Goal: Transaction & Acquisition: Purchase product/service

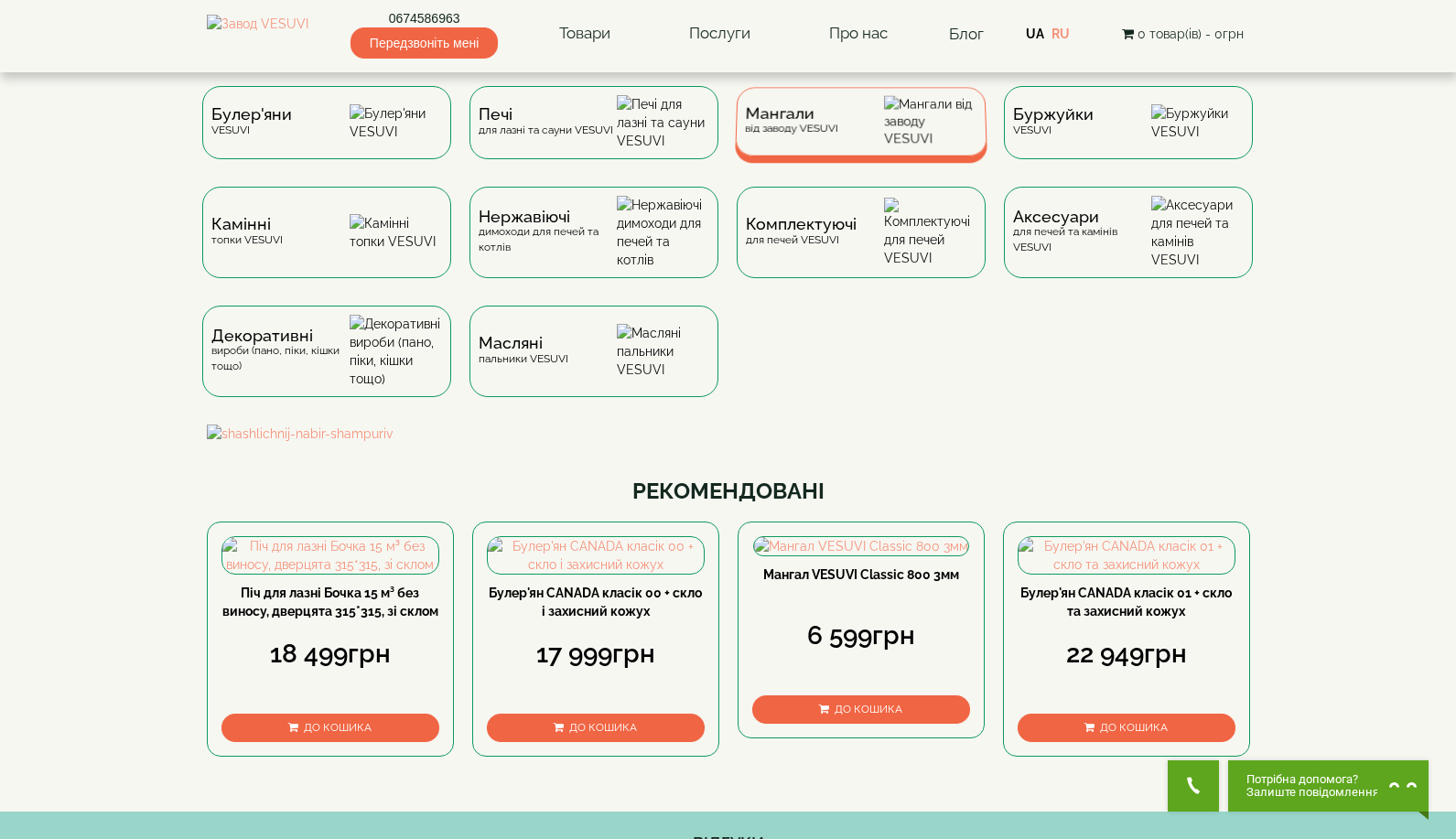
click at [794, 148] on div "Мангали від заводу VESUVI" at bounding box center [860, 121] width 252 height 68
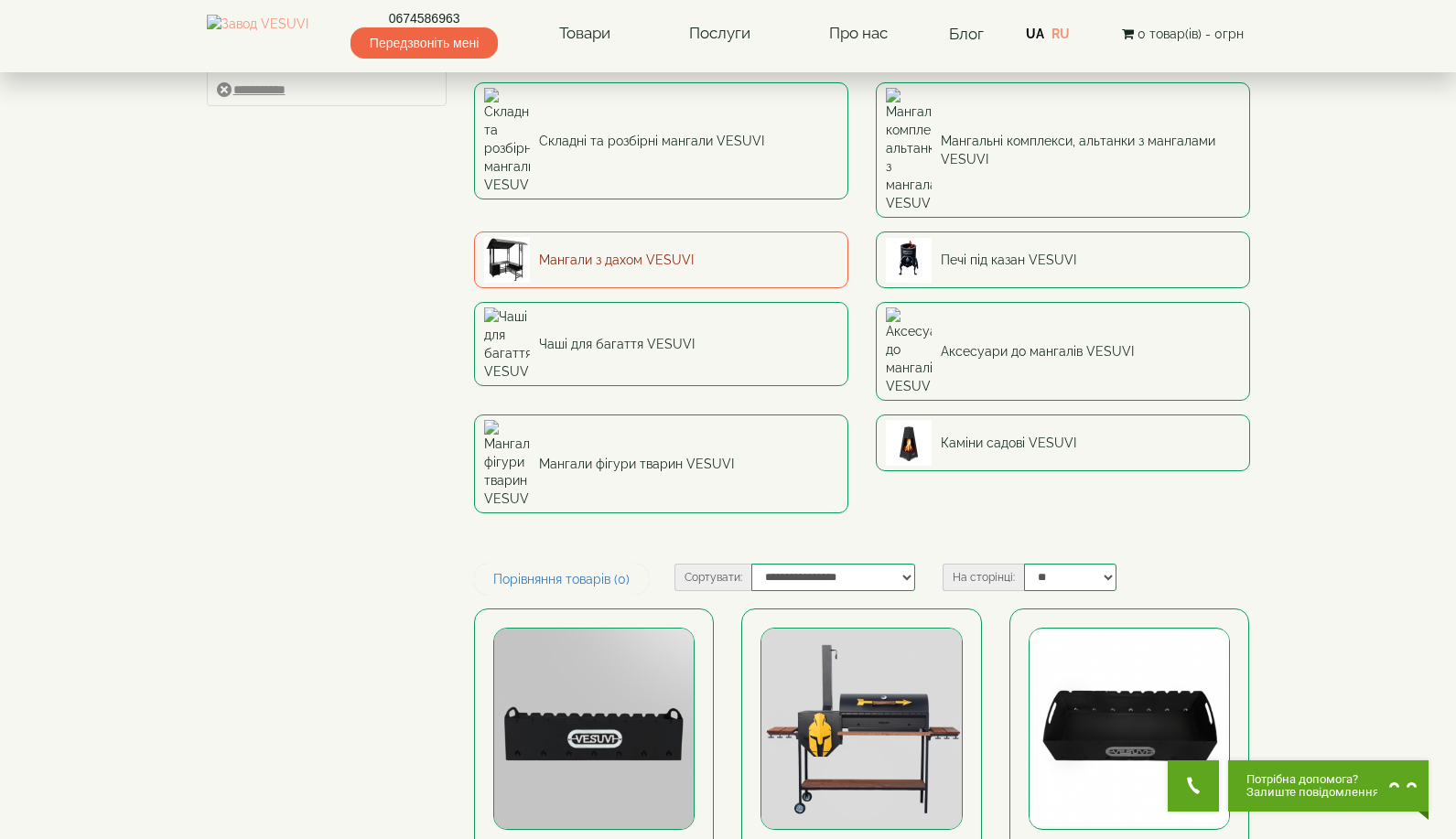
scroll to position [353, 0]
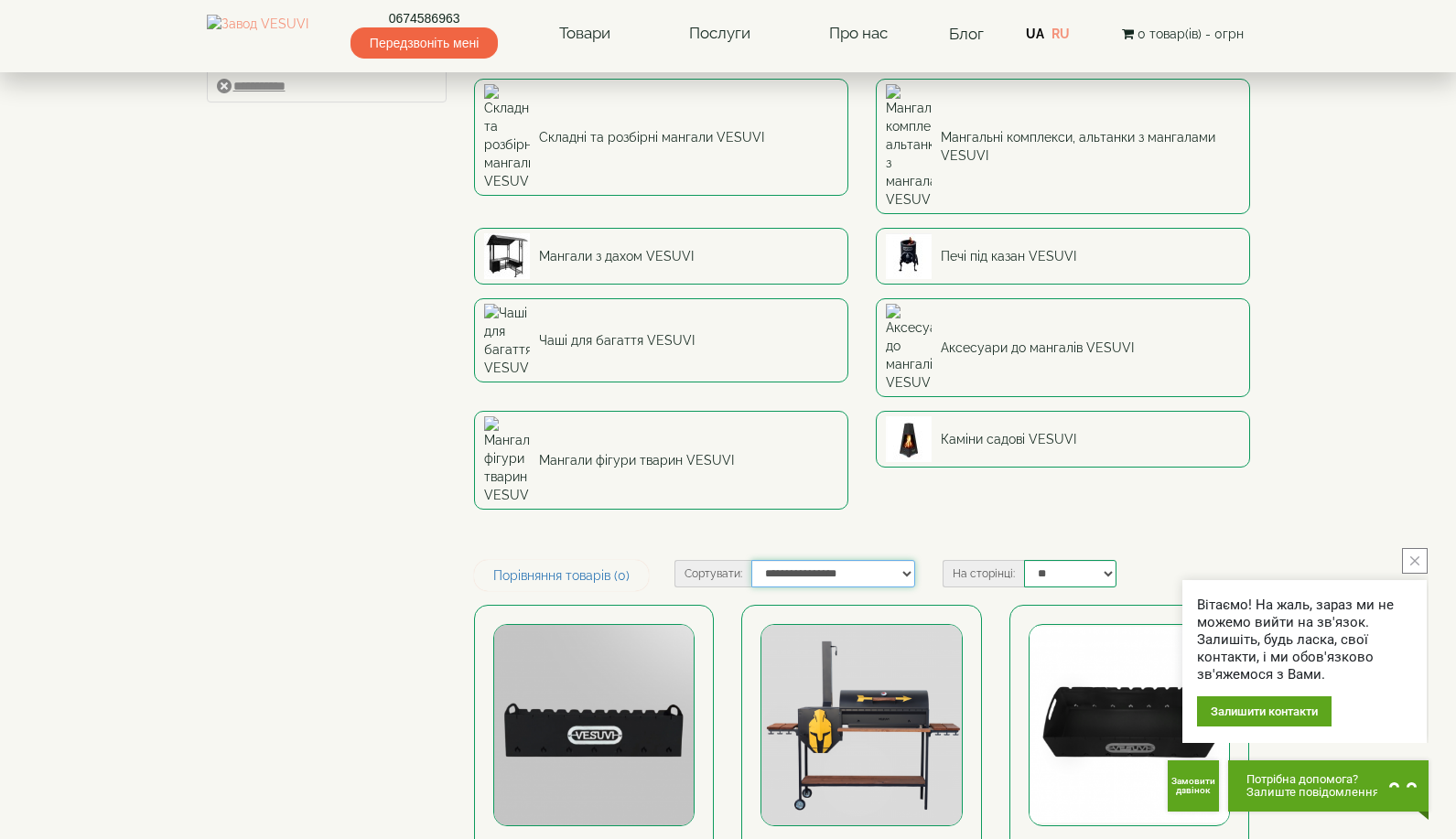
select select "**********"
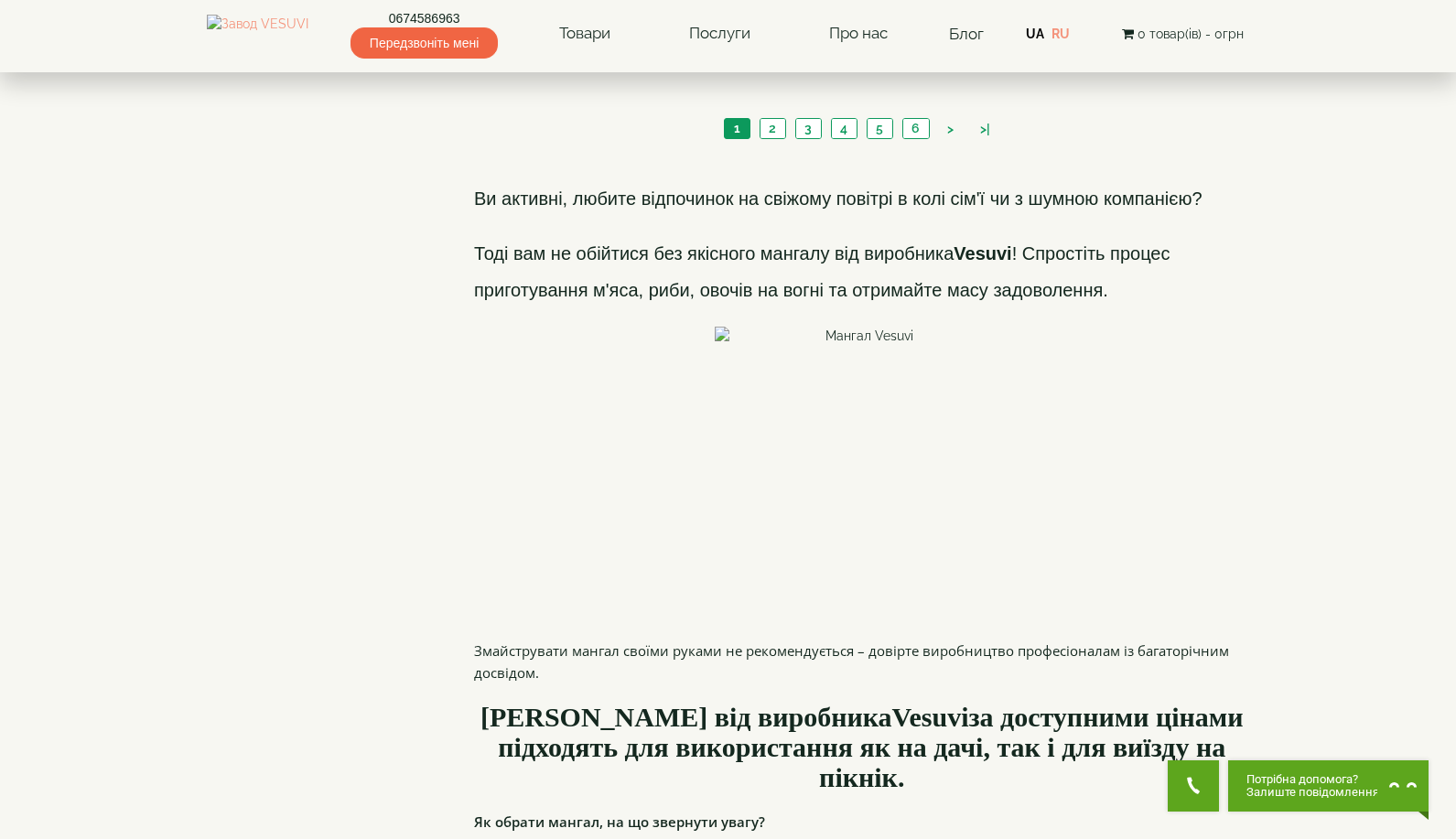
scroll to position [2117, 0]
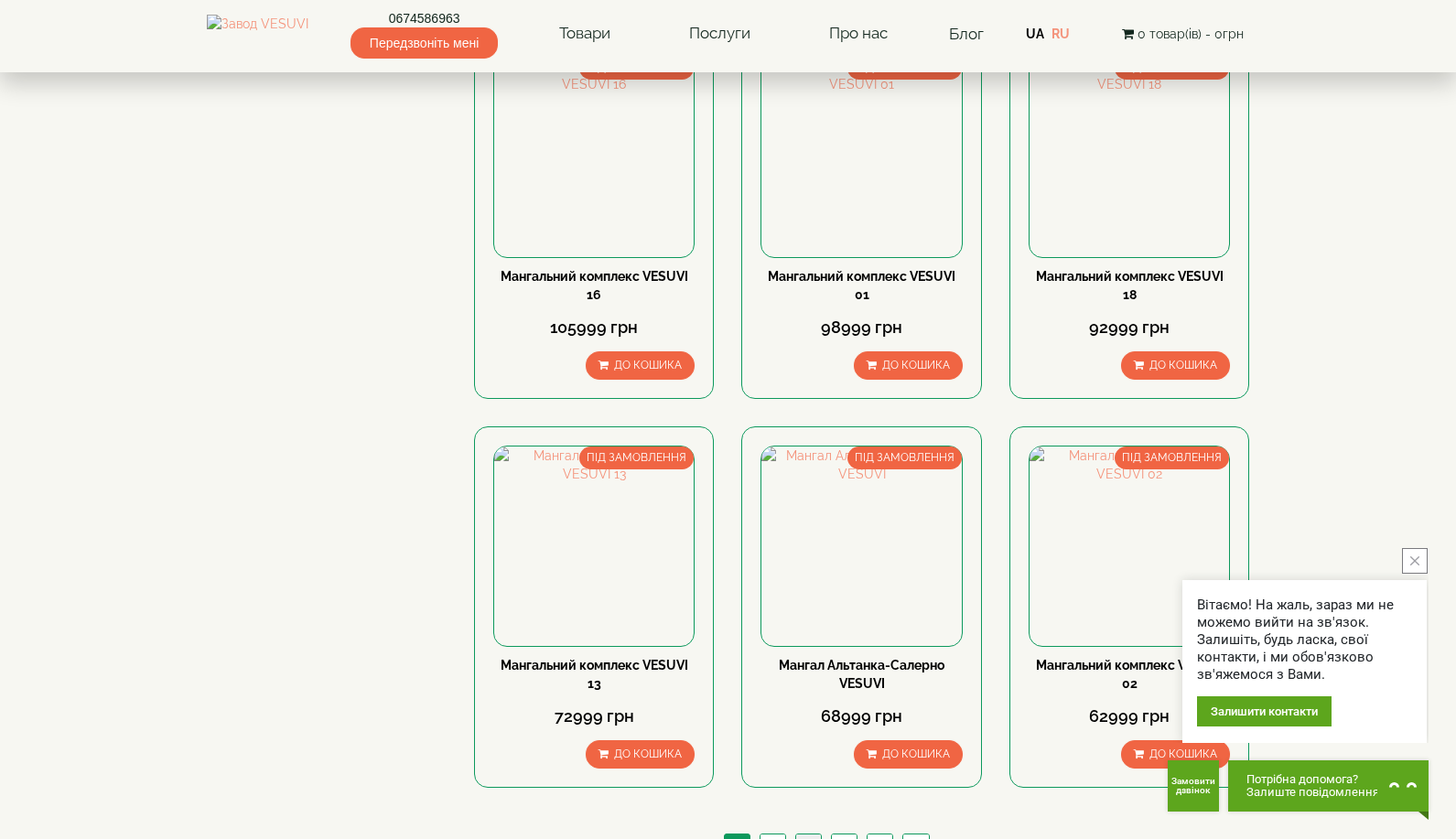
click at [804, 834] on link "3" at bounding box center [808, 844] width 26 height 19
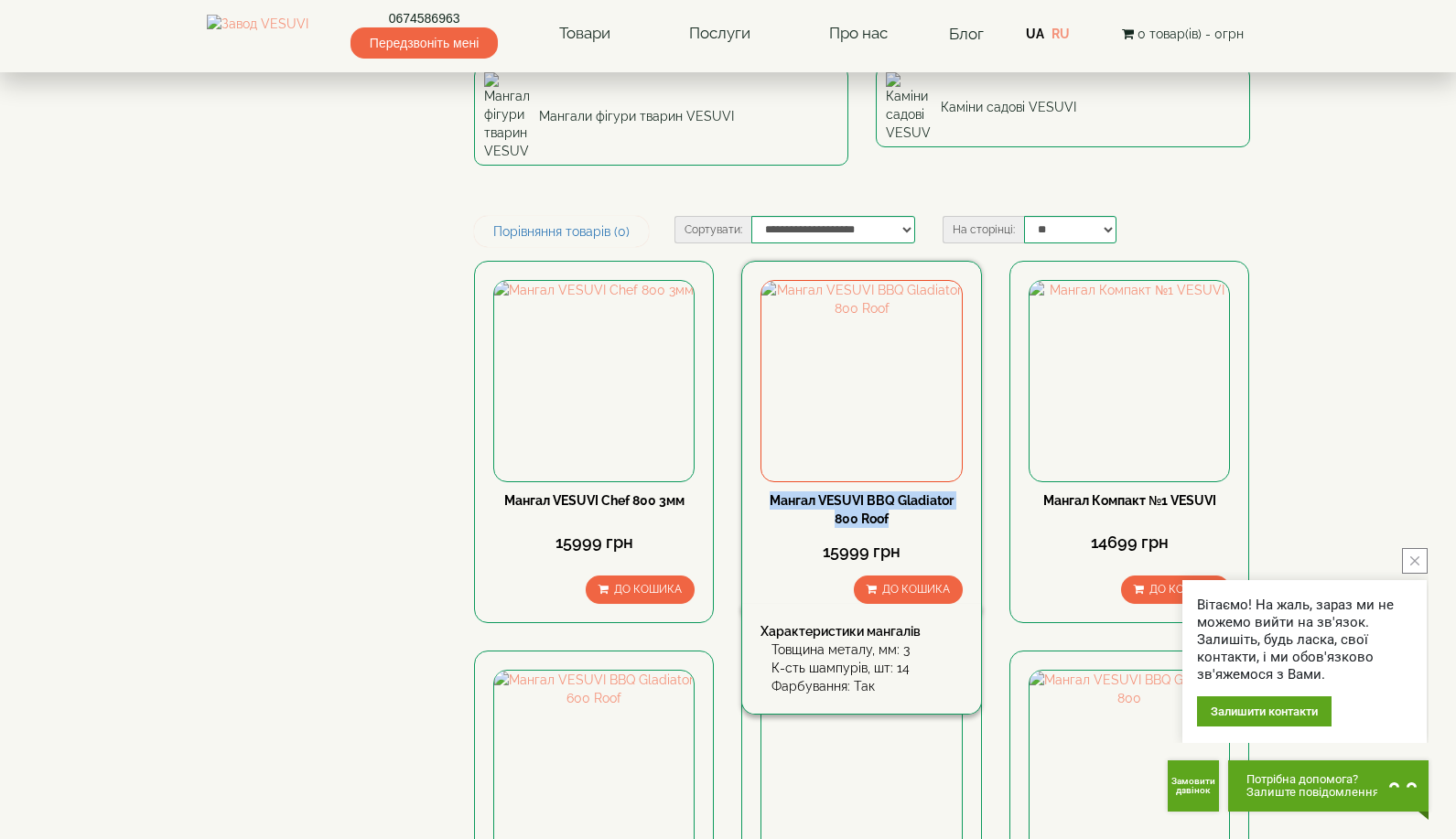
scroll to position [741, 0]
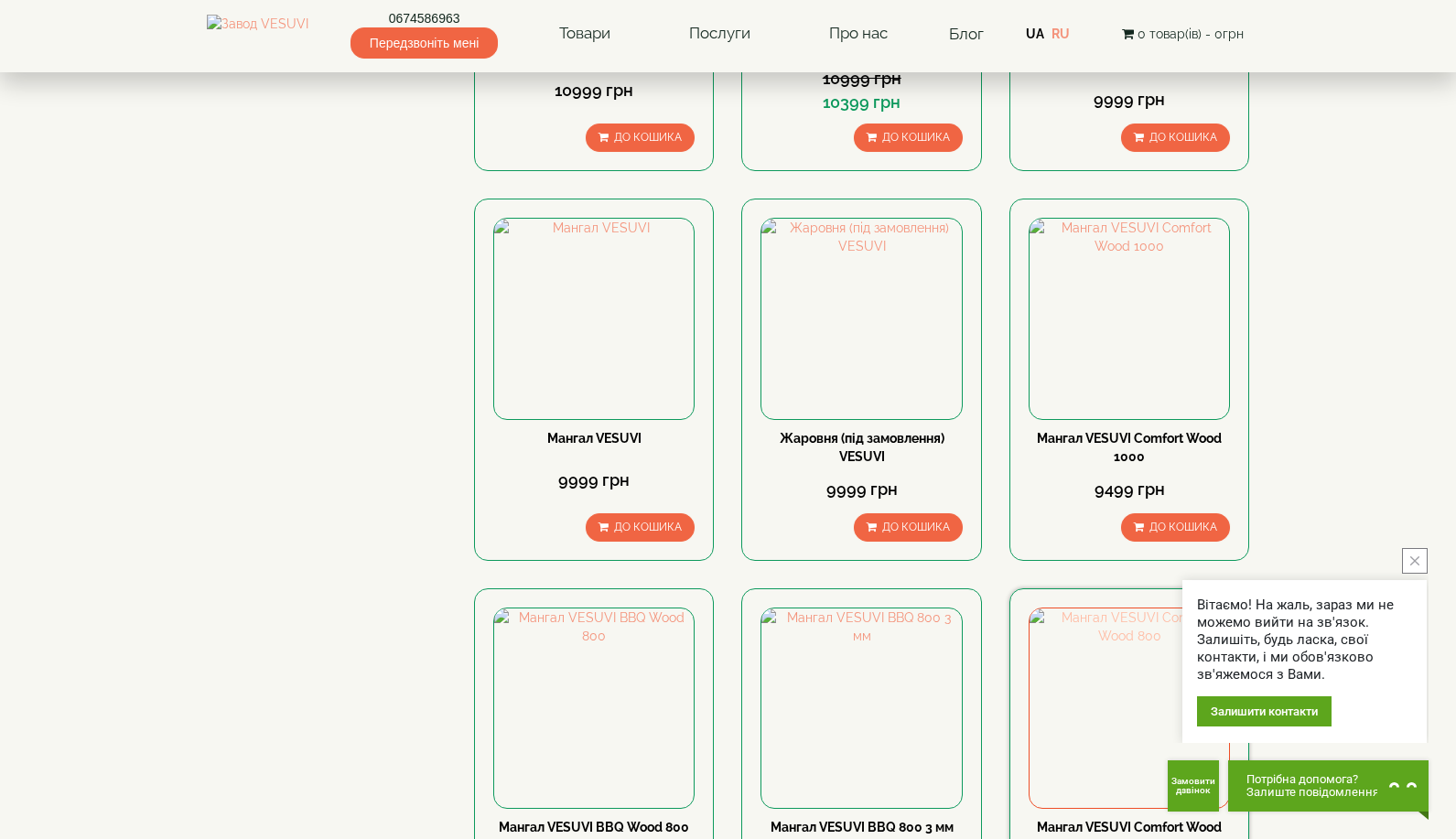
scroll to position [2044, 0]
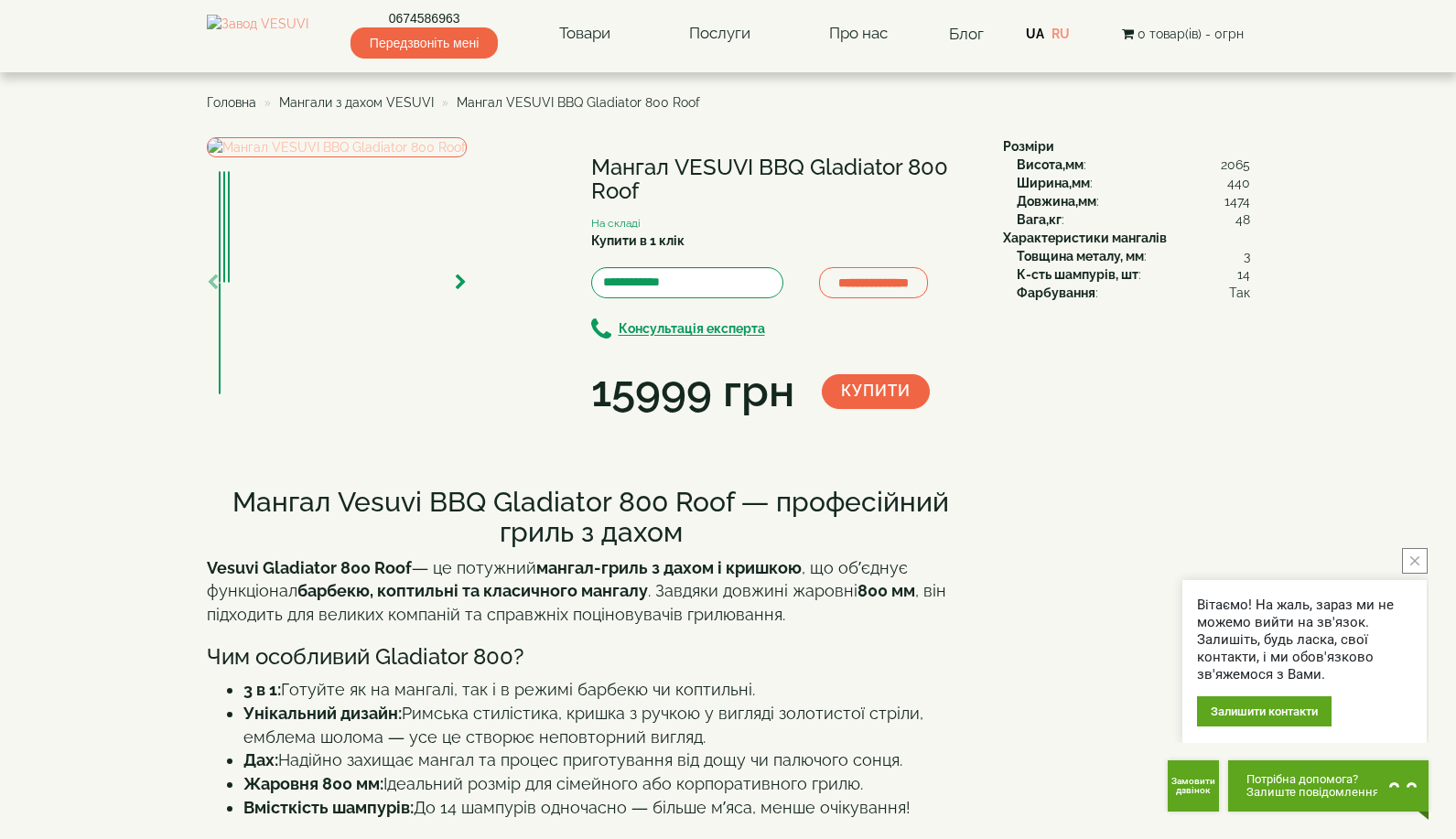
click at [466, 157] on img at bounding box center [336, 146] width 260 height 20
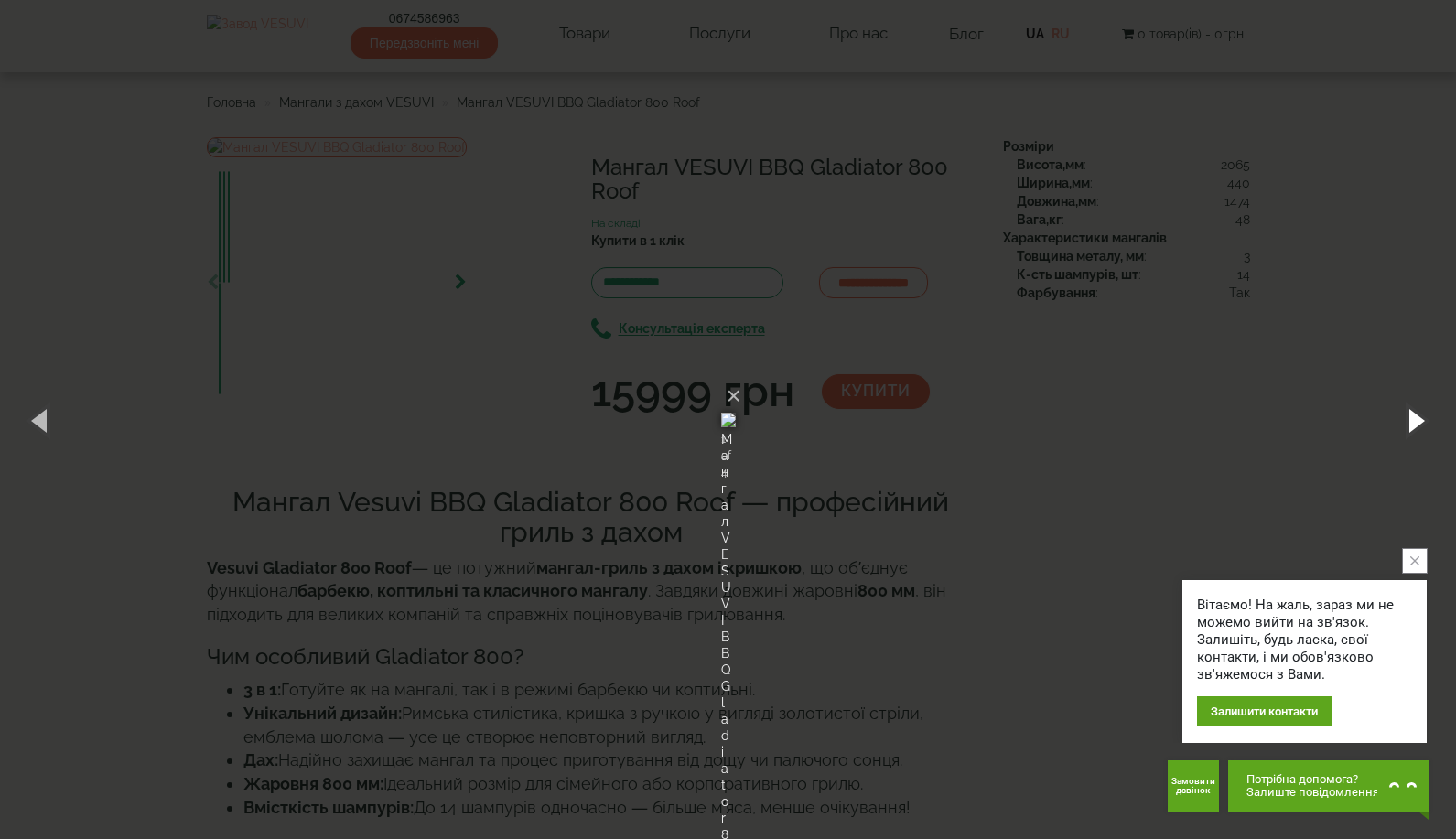
click at [1407, 412] on button "button" at bounding box center [1414, 420] width 83 height 101
click at [1415, 424] on button "button" at bounding box center [1414, 420] width 83 height 101
click at [1414, 424] on button "button" at bounding box center [1414, 420] width 83 height 101
click at [1376, 397] on button "button" at bounding box center [1414, 420] width 83 height 101
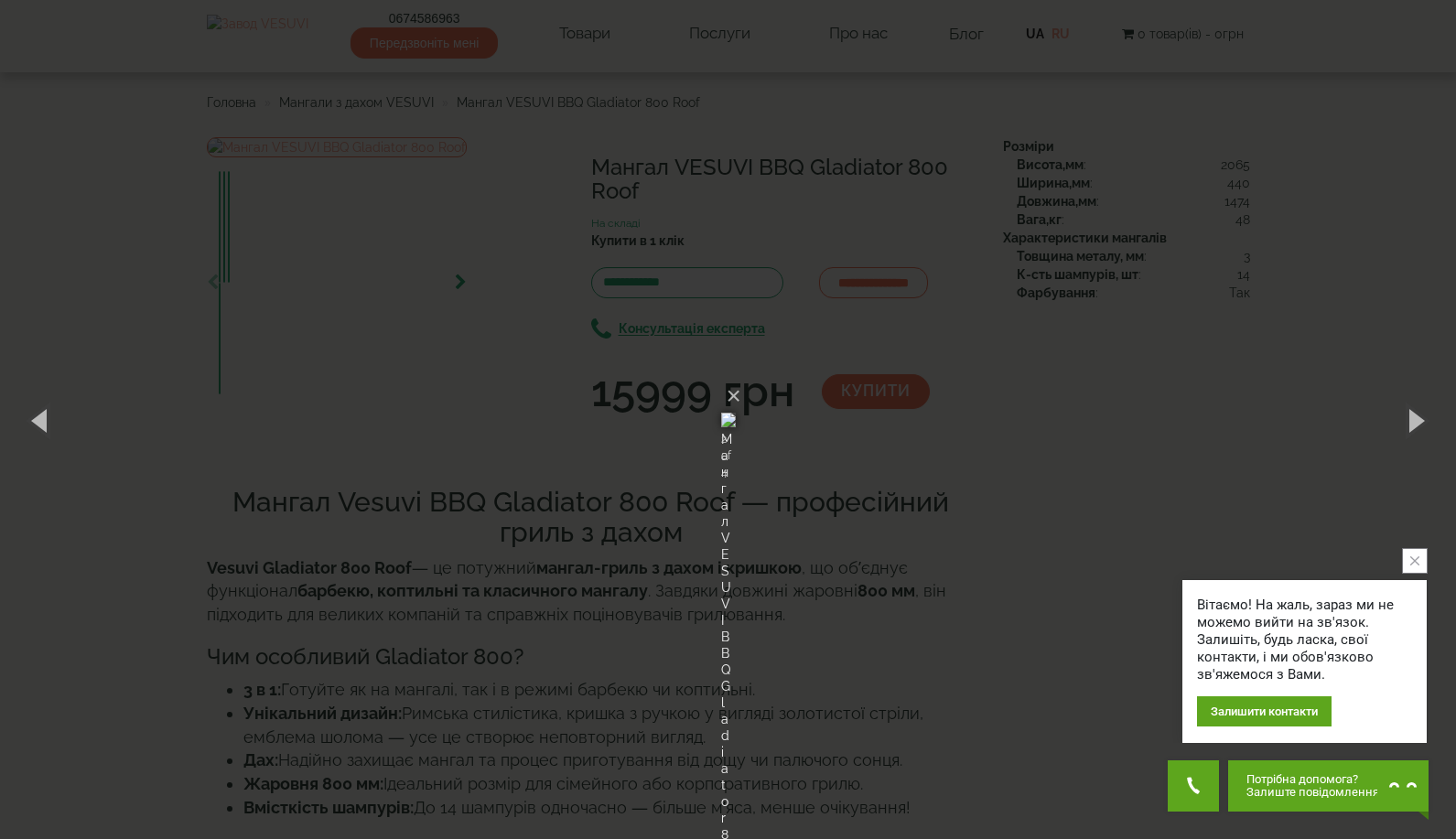
click at [1387, 307] on div "× Мангал VESUVI BBQ Gladiator 800 Roof 2 of 4 Loading..." at bounding box center [728, 420] width 1456 height 839
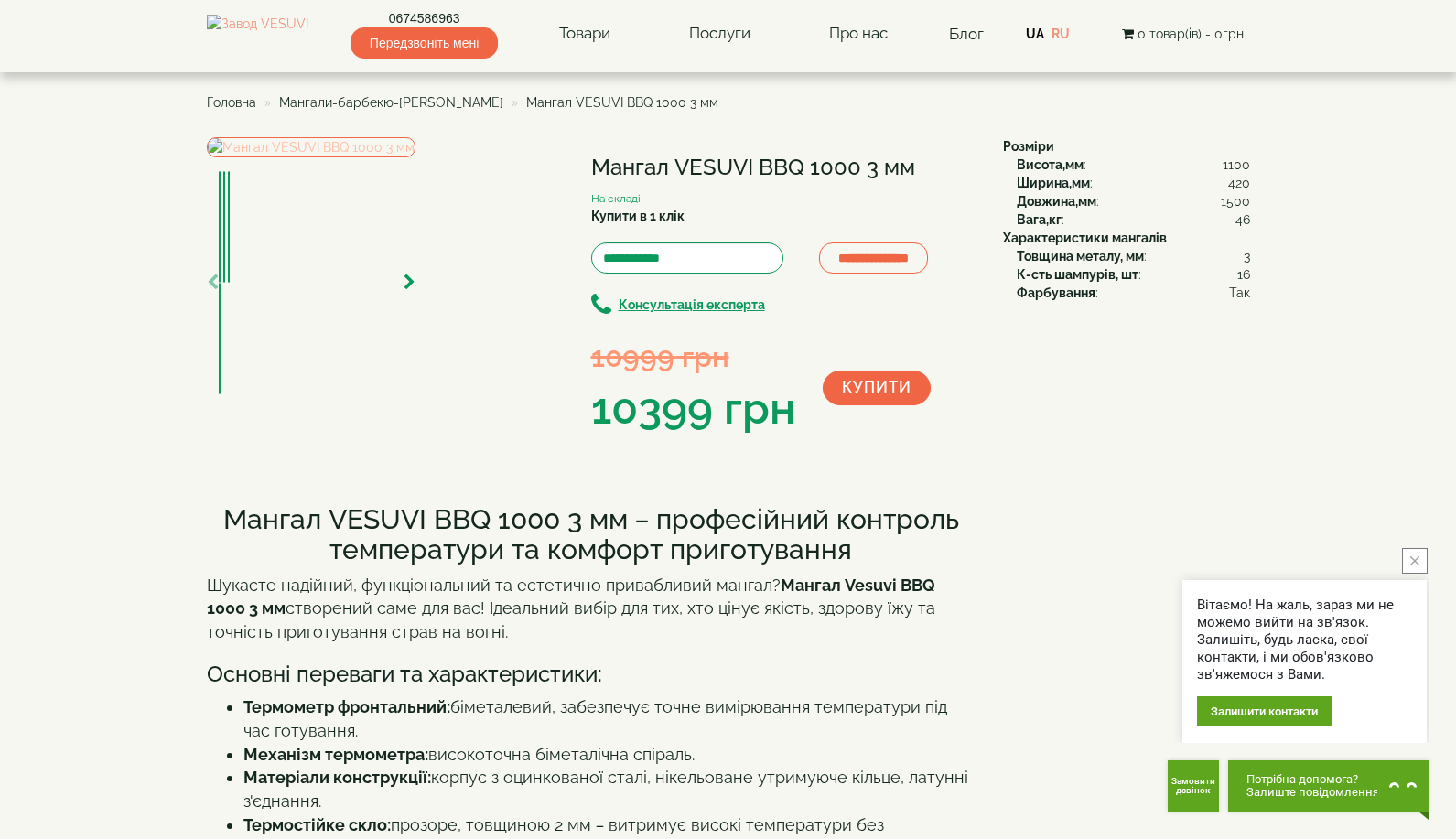
click at [370, 157] on img at bounding box center [310, 146] width 208 height 20
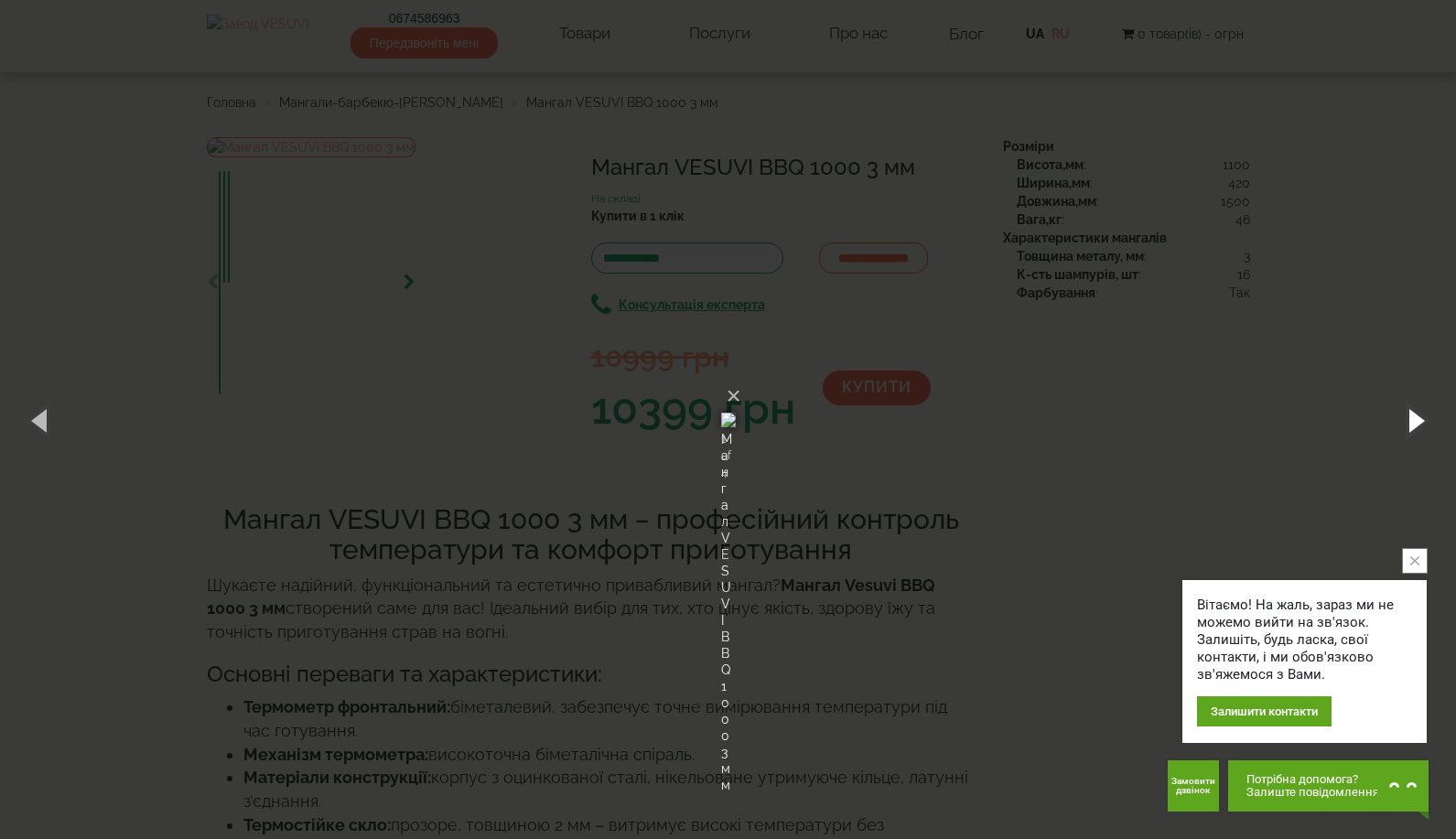
click at [1422, 427] on button "button" at bounding box center [1414, 420] width 83 height 101
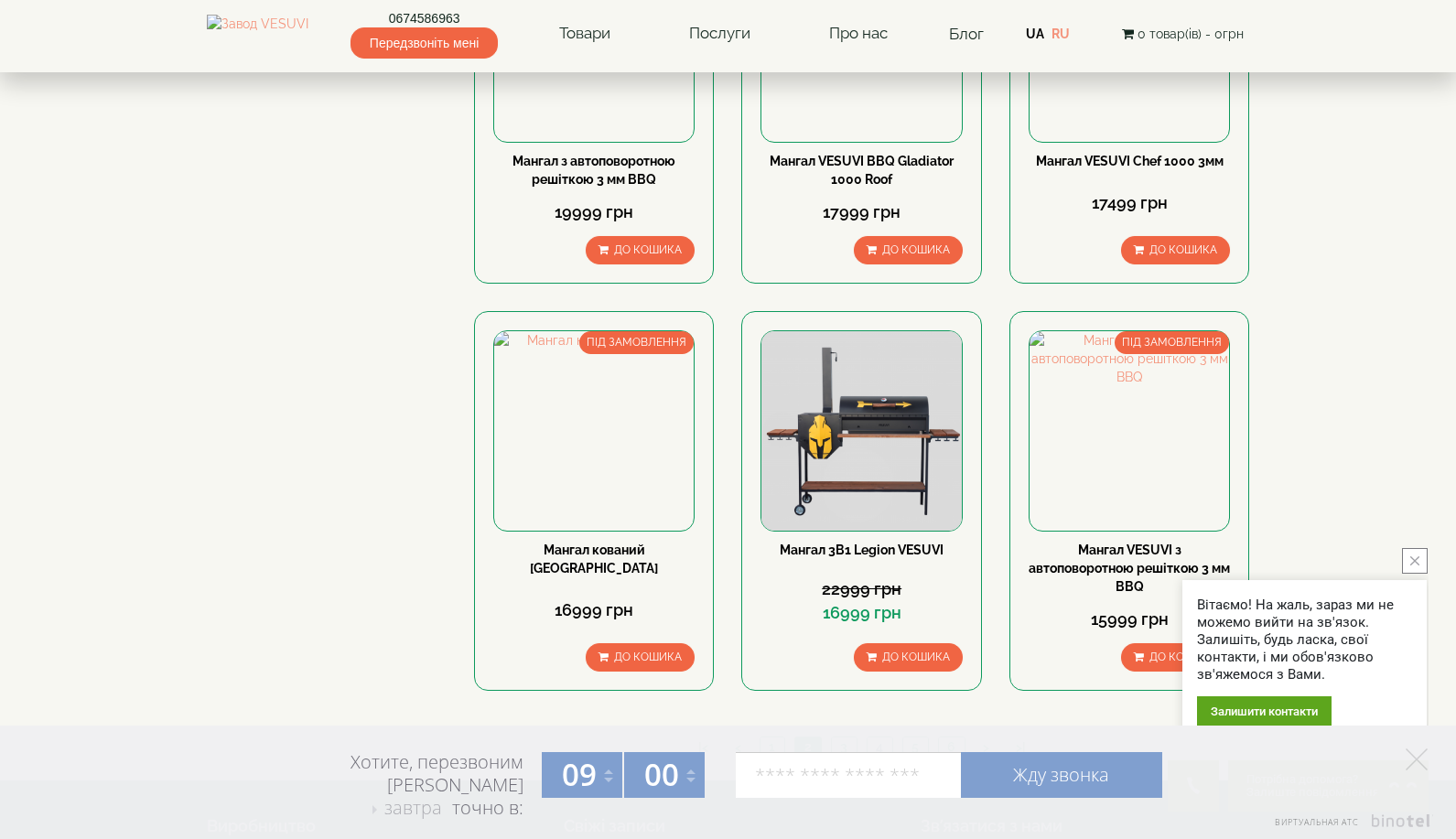
scroll to position [2249, 0]
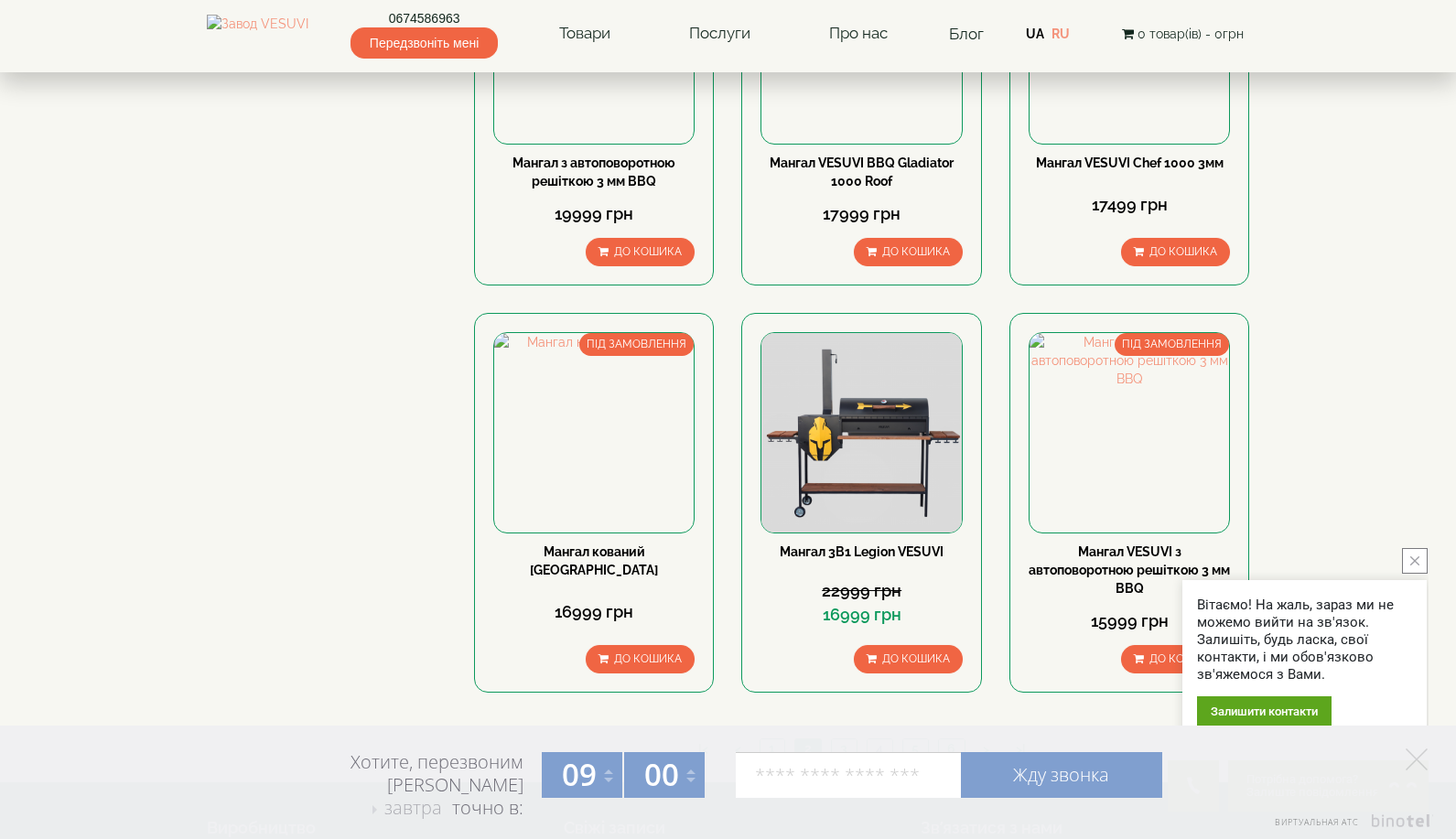
click at [876, 739] on link "4" at bounding box center [879, 749] width 26 height 19
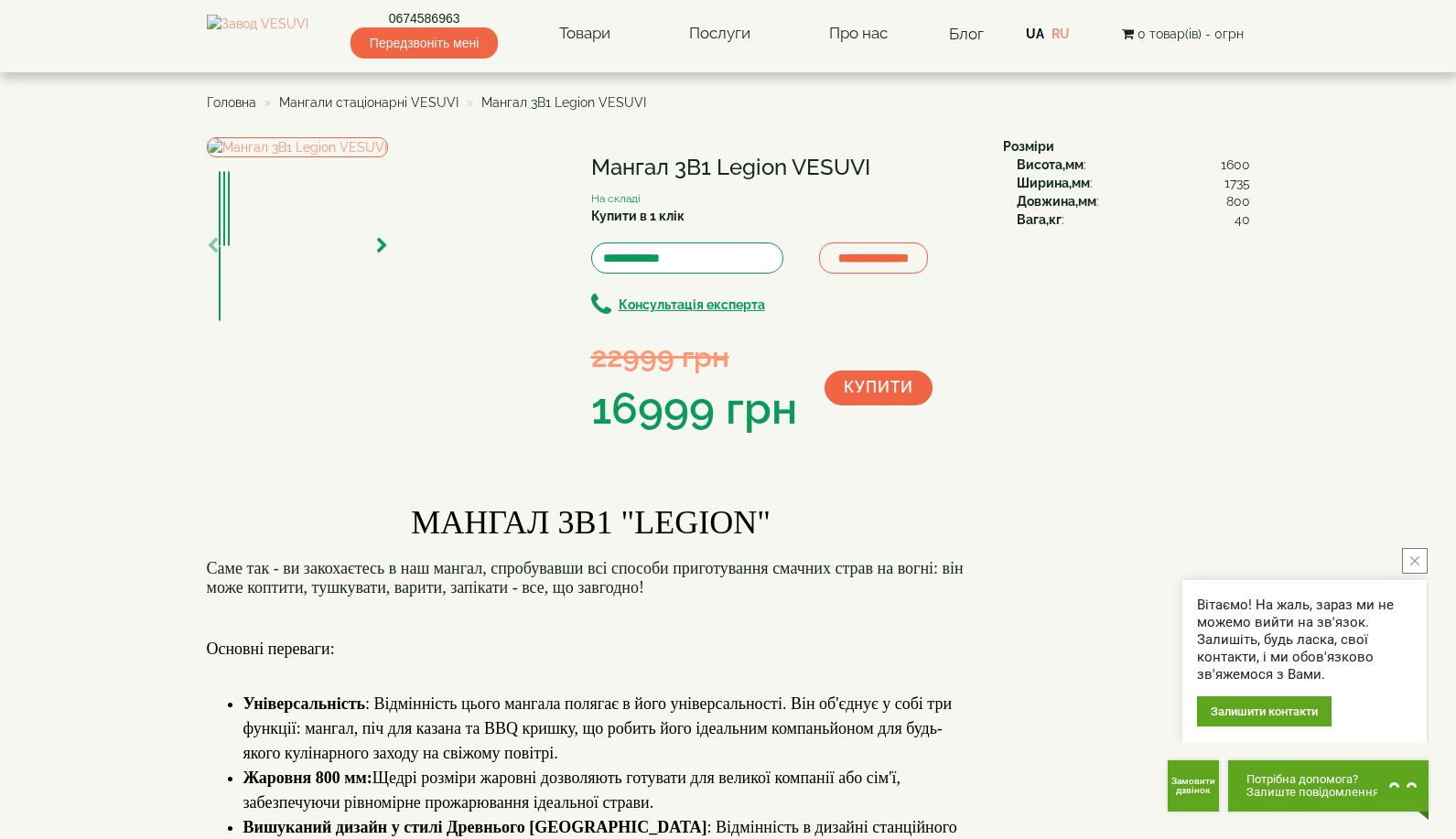
click at [388, 258] on div at bounding box center [297, 245] width 181 height 24
click at [388, 254] on icon "button" at bounding box center [382, 245] width 12 height 16
click at [388, 157] on img at bounding box center [297, 146] width 181 height 20
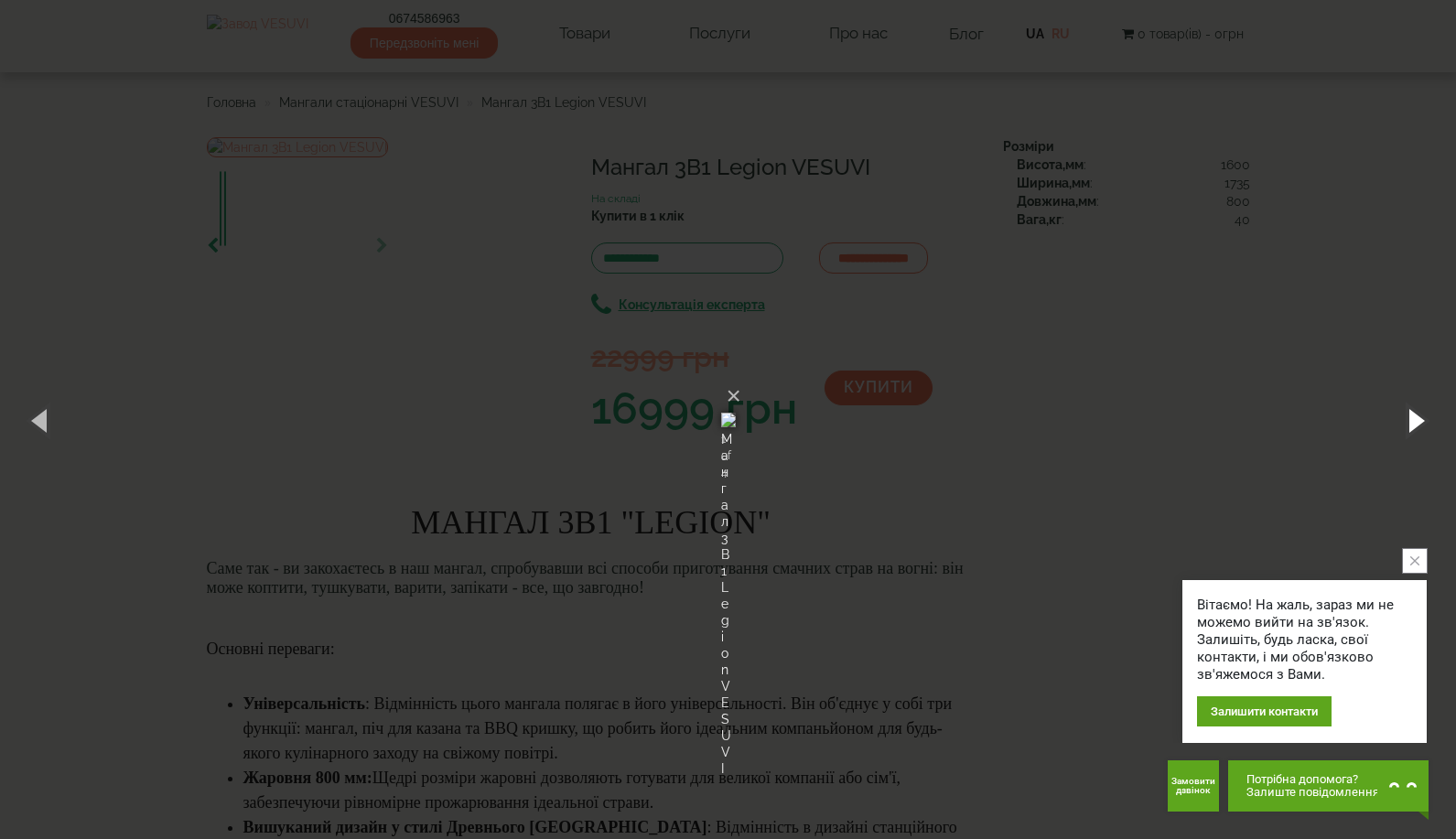
click at [1429, 418] on button "button" at bounding box center [1414, 420] width 83 height 101
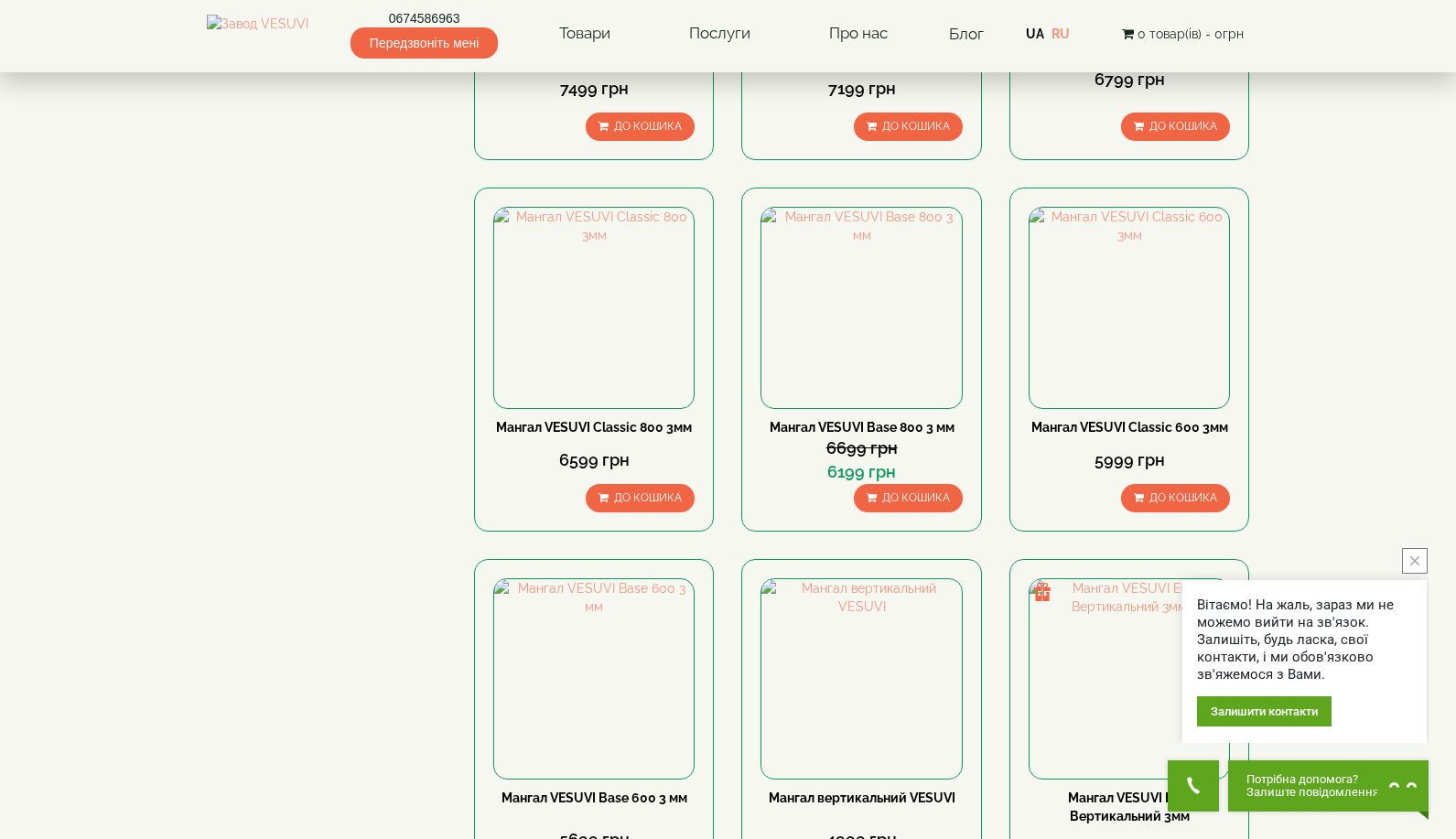
scroll to position [2021, 0]
